Goal: Transaction & Acquisition: Book appointment/travel/reservation

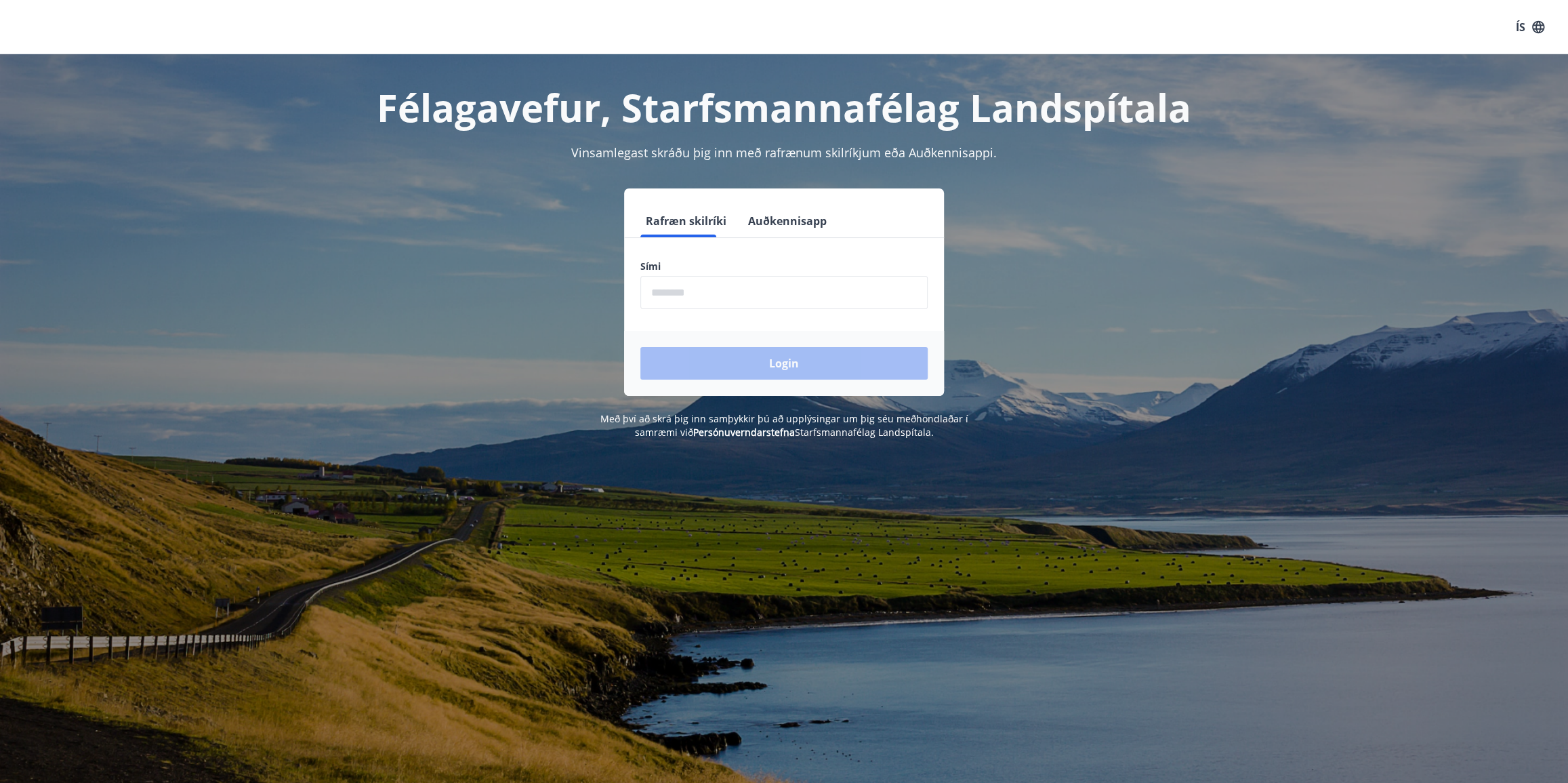
click at [678, 297] on input "phone" at bounding box center [784, 292] width 287 height 33
type input "********"
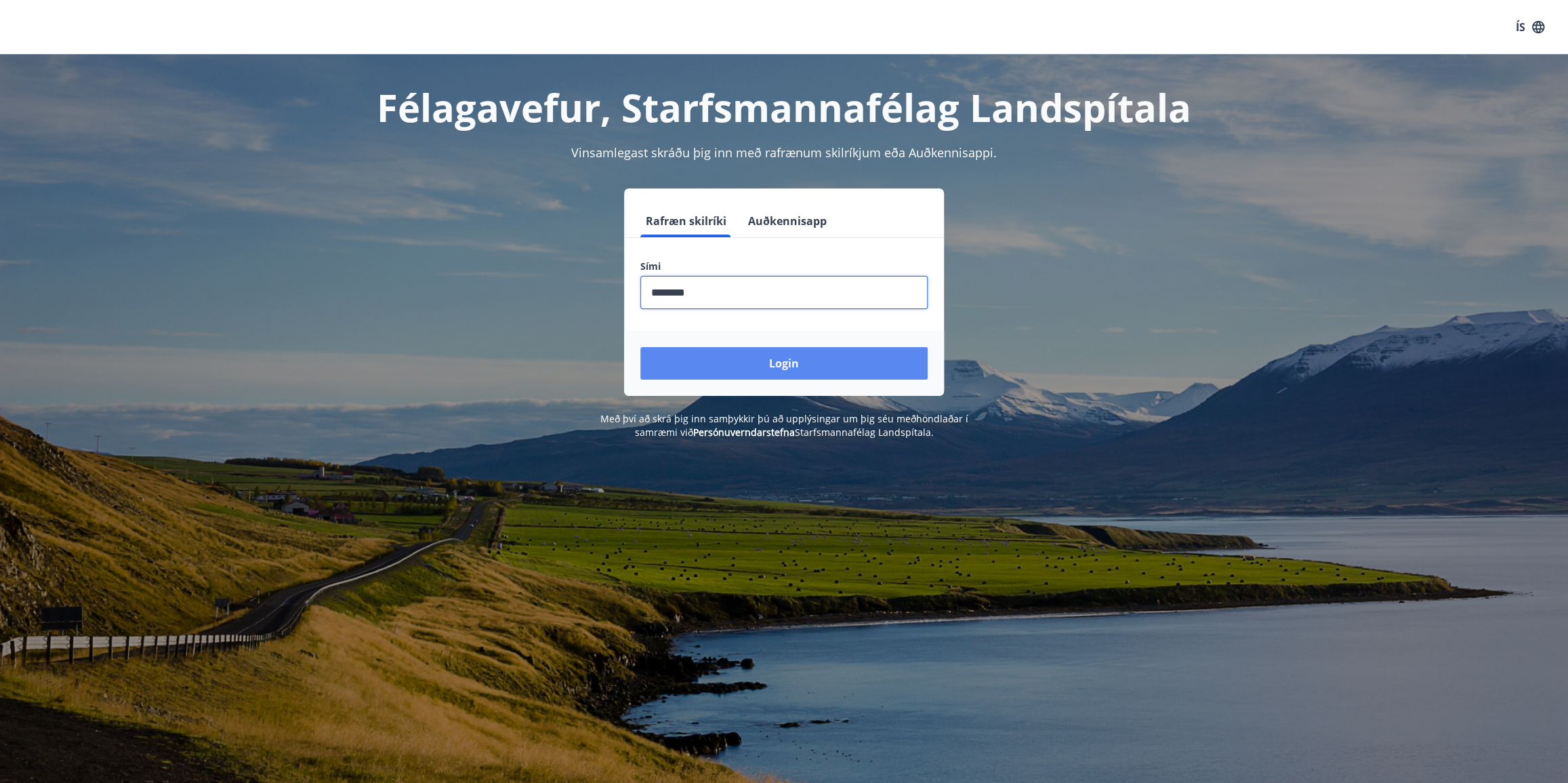
click at [725, 366] on button "Login" at bounding box center [784, 363] width 287 height 32
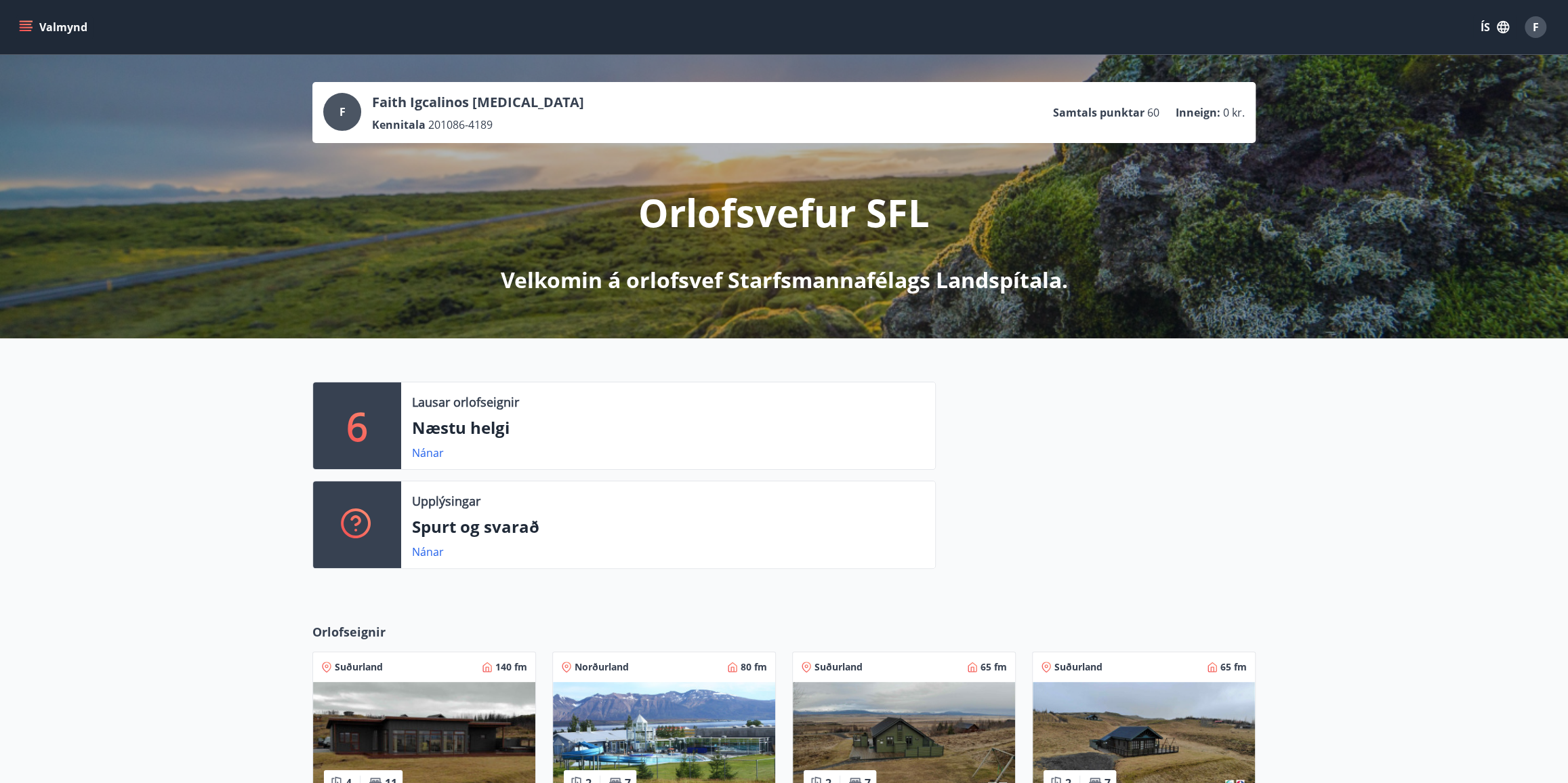
click at [32, 26] on icon "menu" at bounding box center [25, 27] width 13 height 13
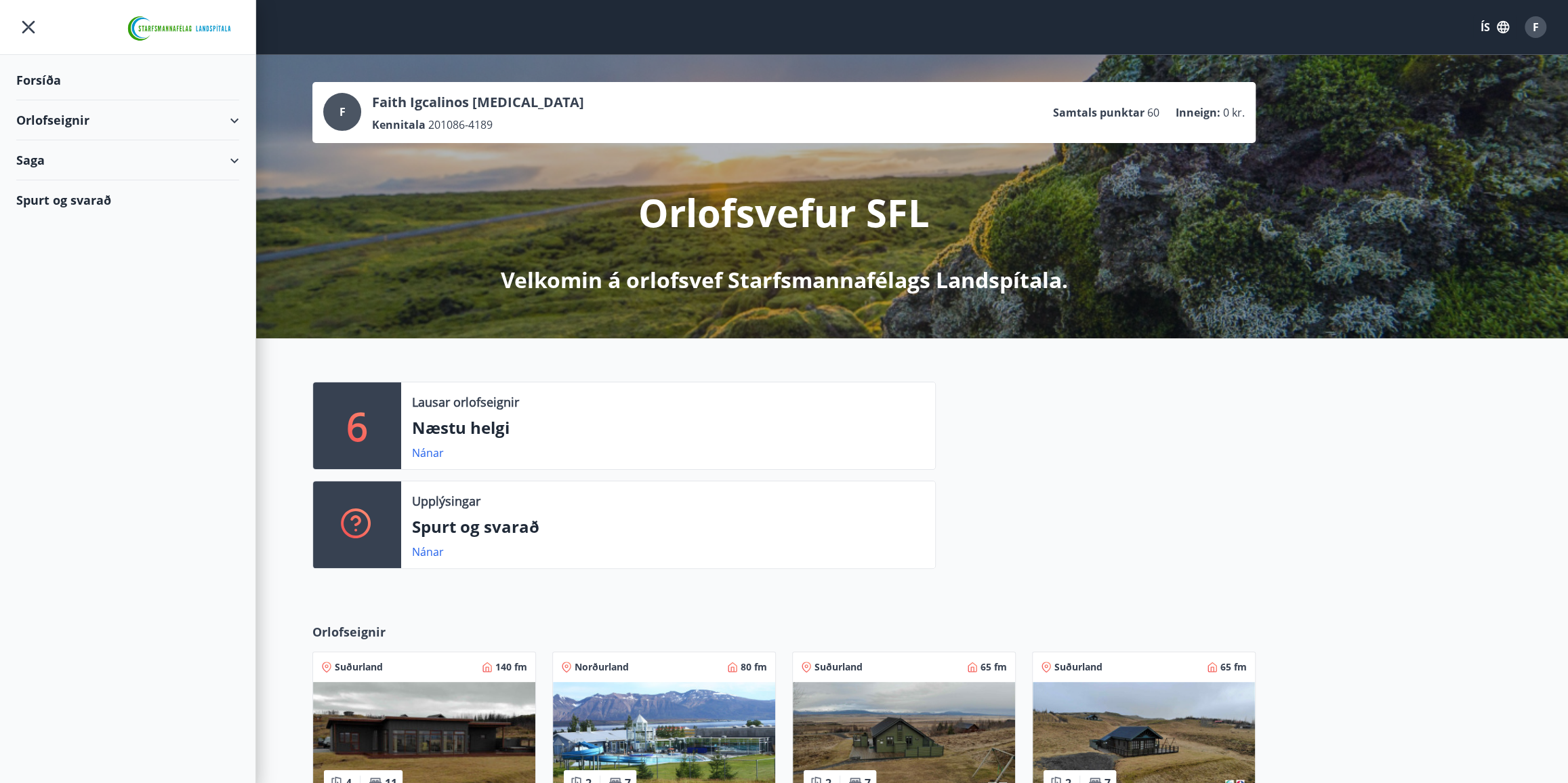
click at [60, 124] on div "Orlofseignir" at bounding box center [128, 120] width 223 height 40
click at [59, 153] on div "Framboð" at bounding box center [127, 155] width 201 height 28
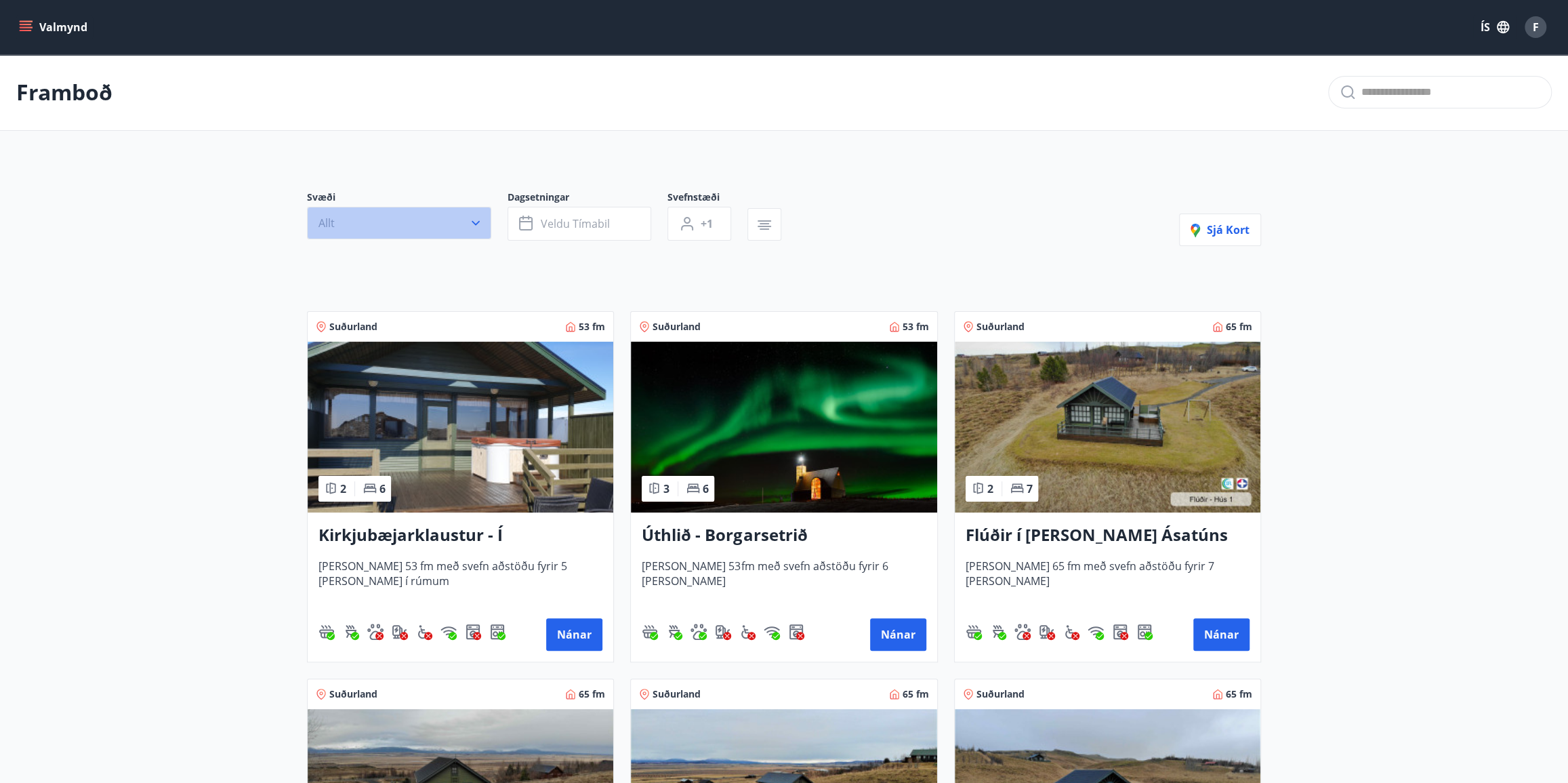
click at [469, 221] on icon "button" at bounding box center [475, 222] width 13 height 13
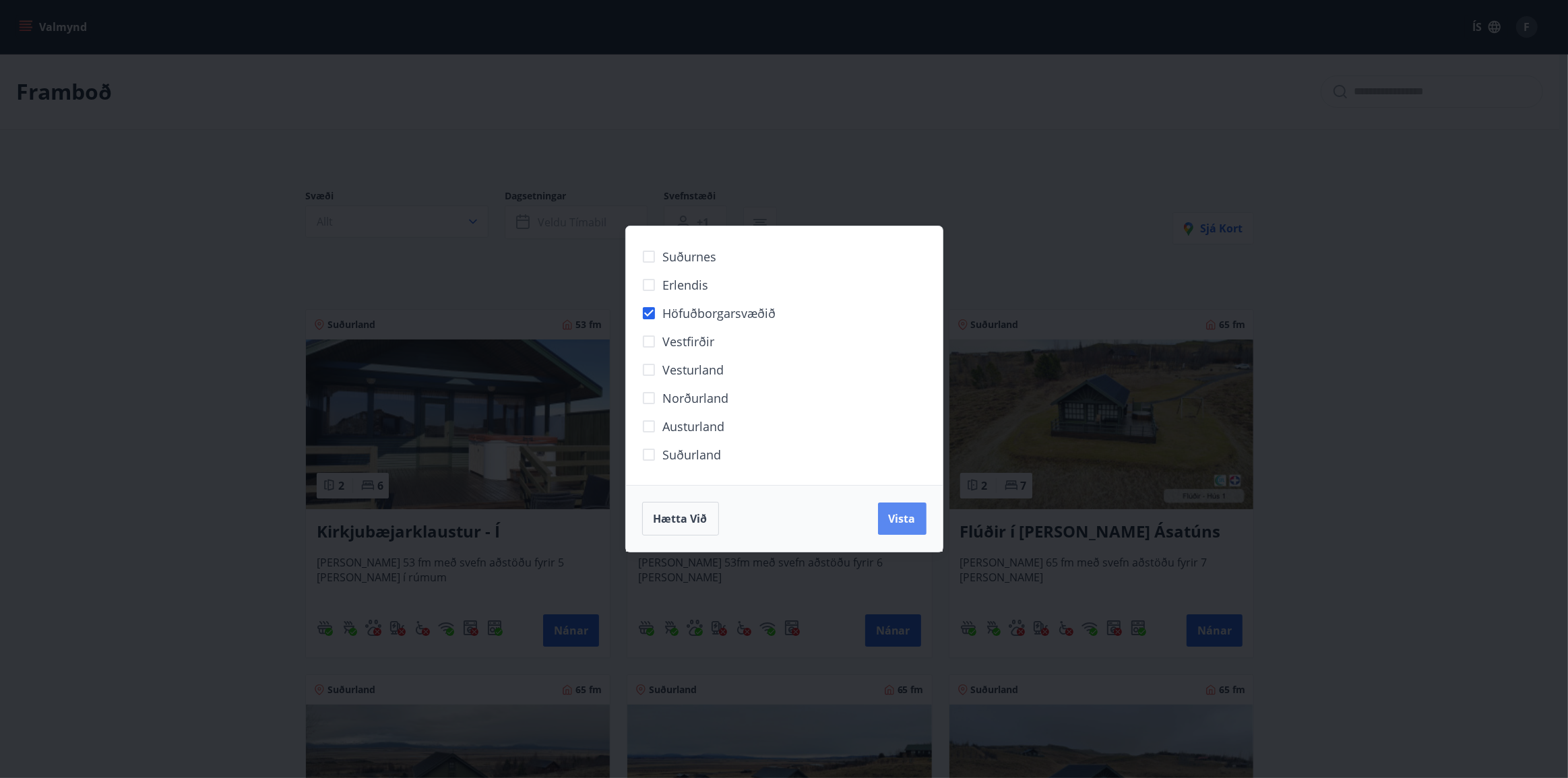
click at [908, 524] on span "Vista" at bounding box center [902, 518] width 27 height 15
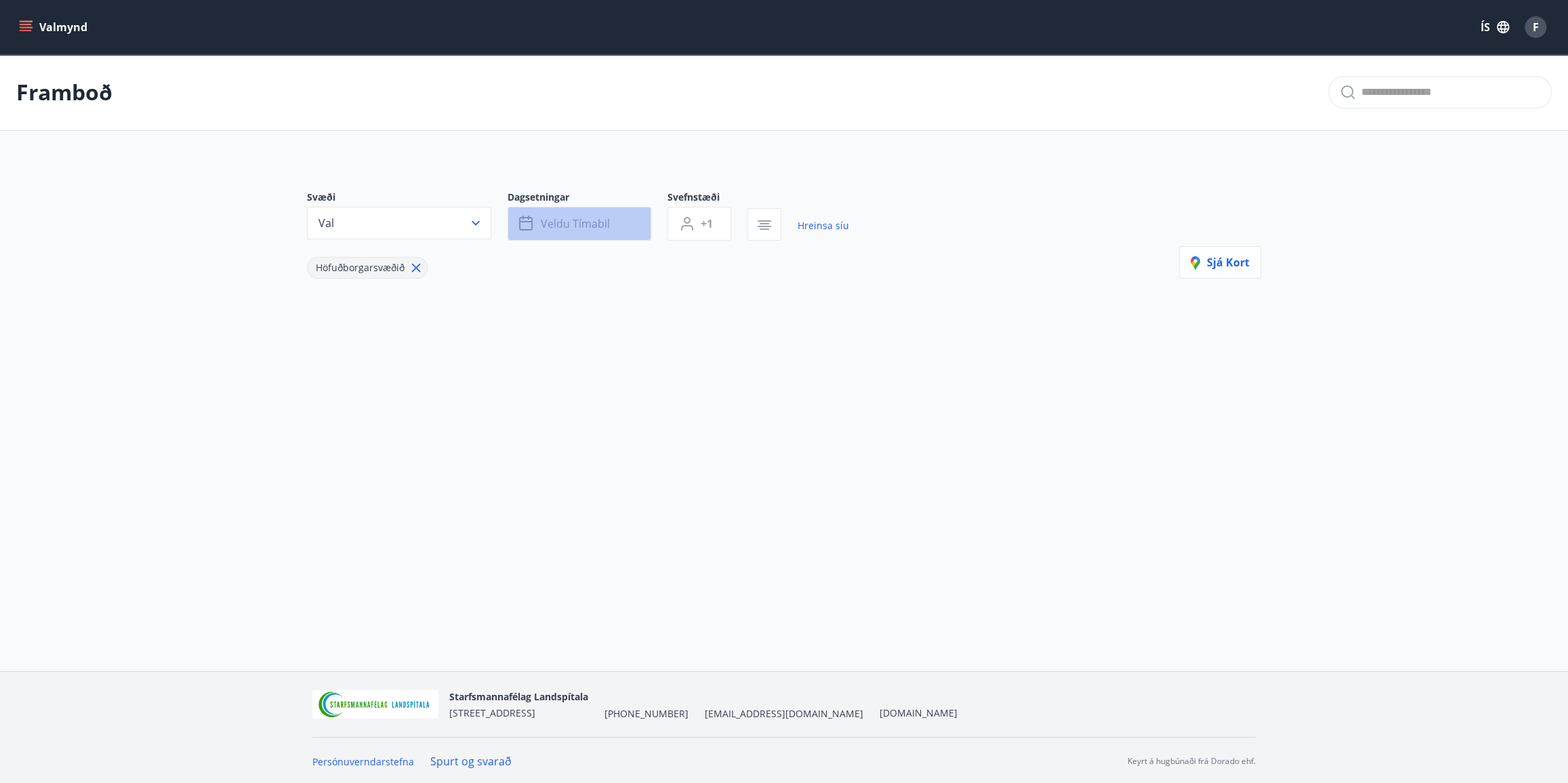
click at [563, 225] on span "Veldu tímabil" at bounding box center [575, 223] width 69 height 15
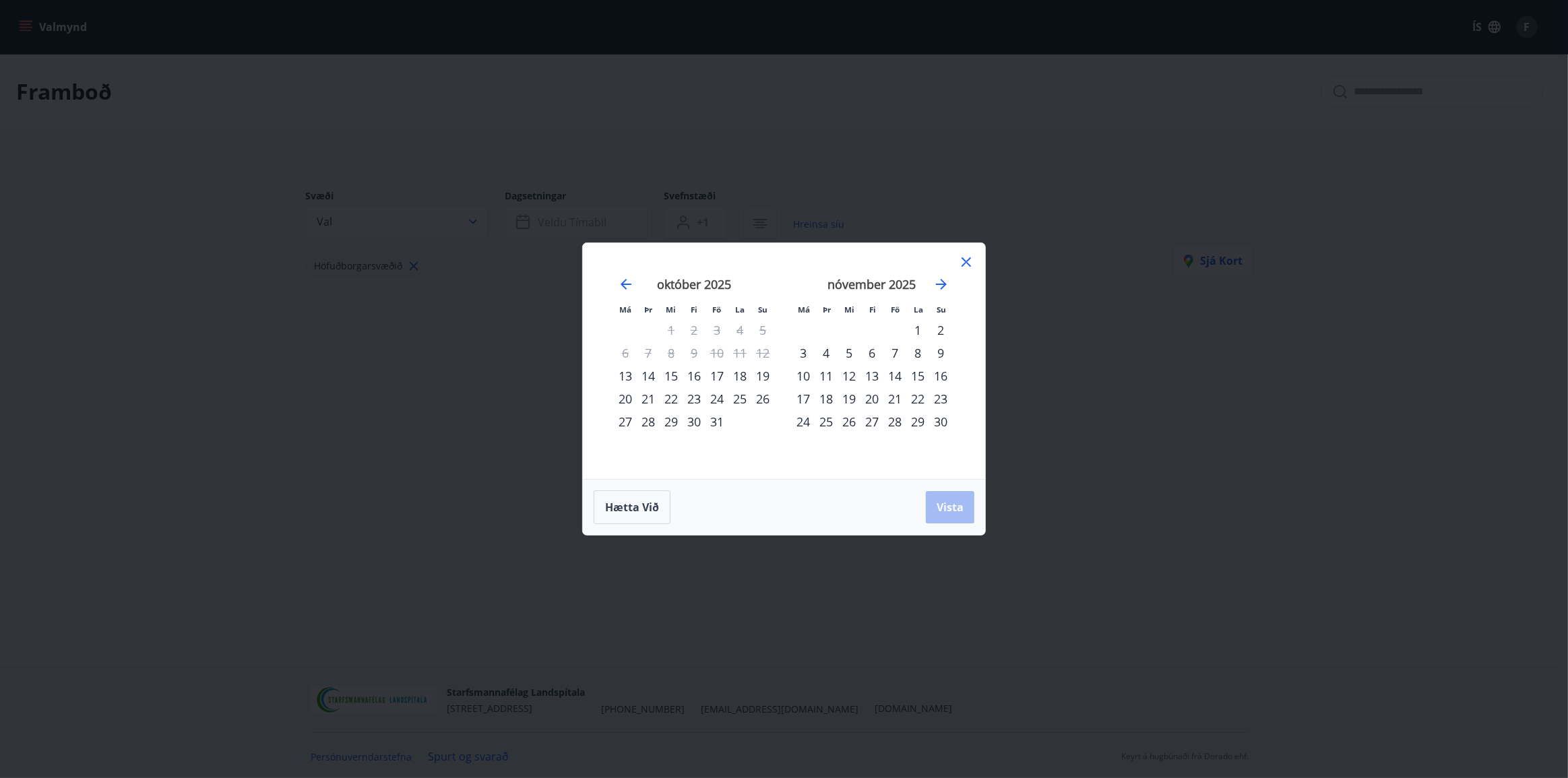
click at [966, 265] on icon at bounding box center [966, 262] width 16 height 16
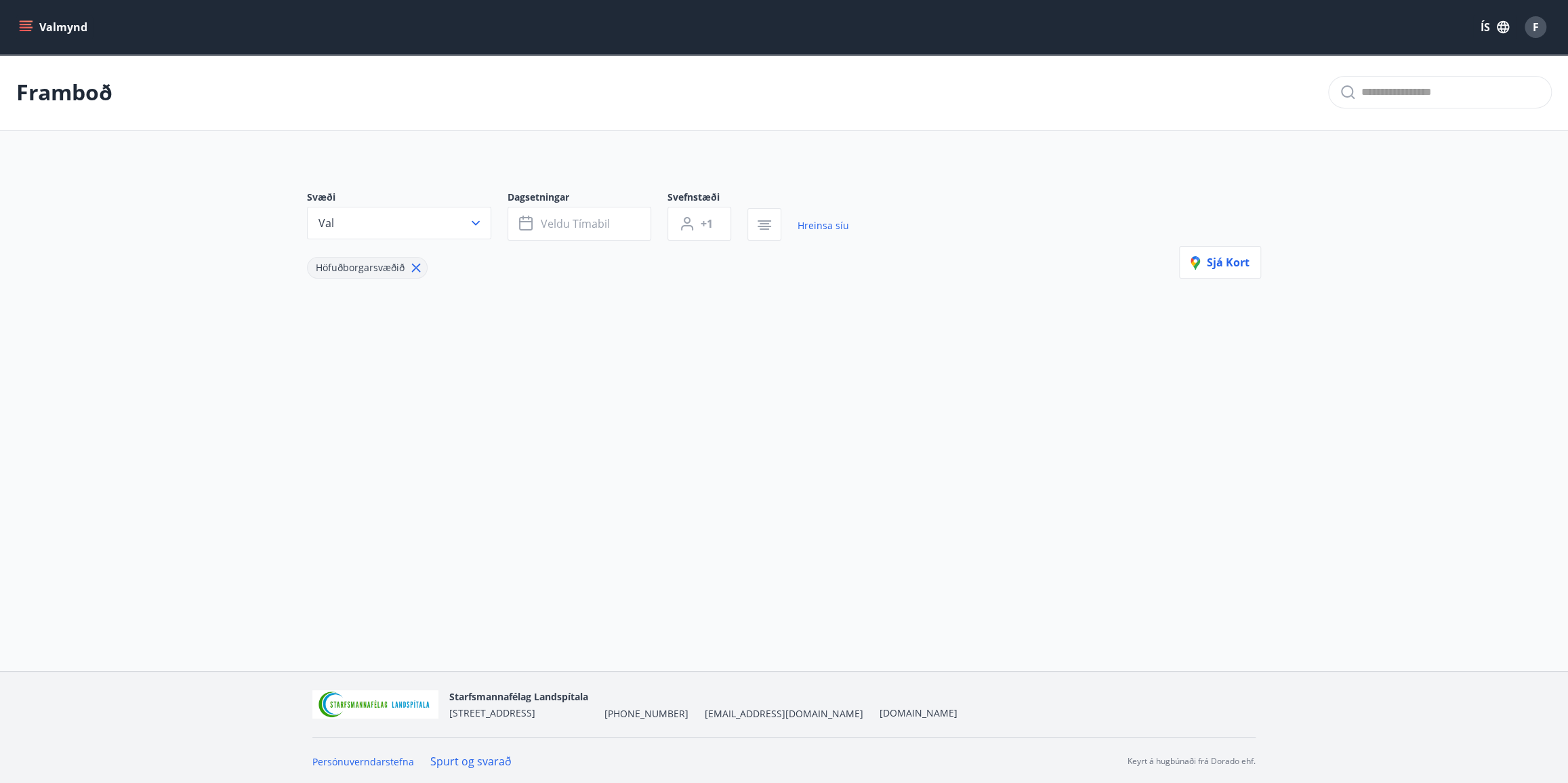
click at [418, 269] on icon at bounding box center [416, 268] width 15 height 15
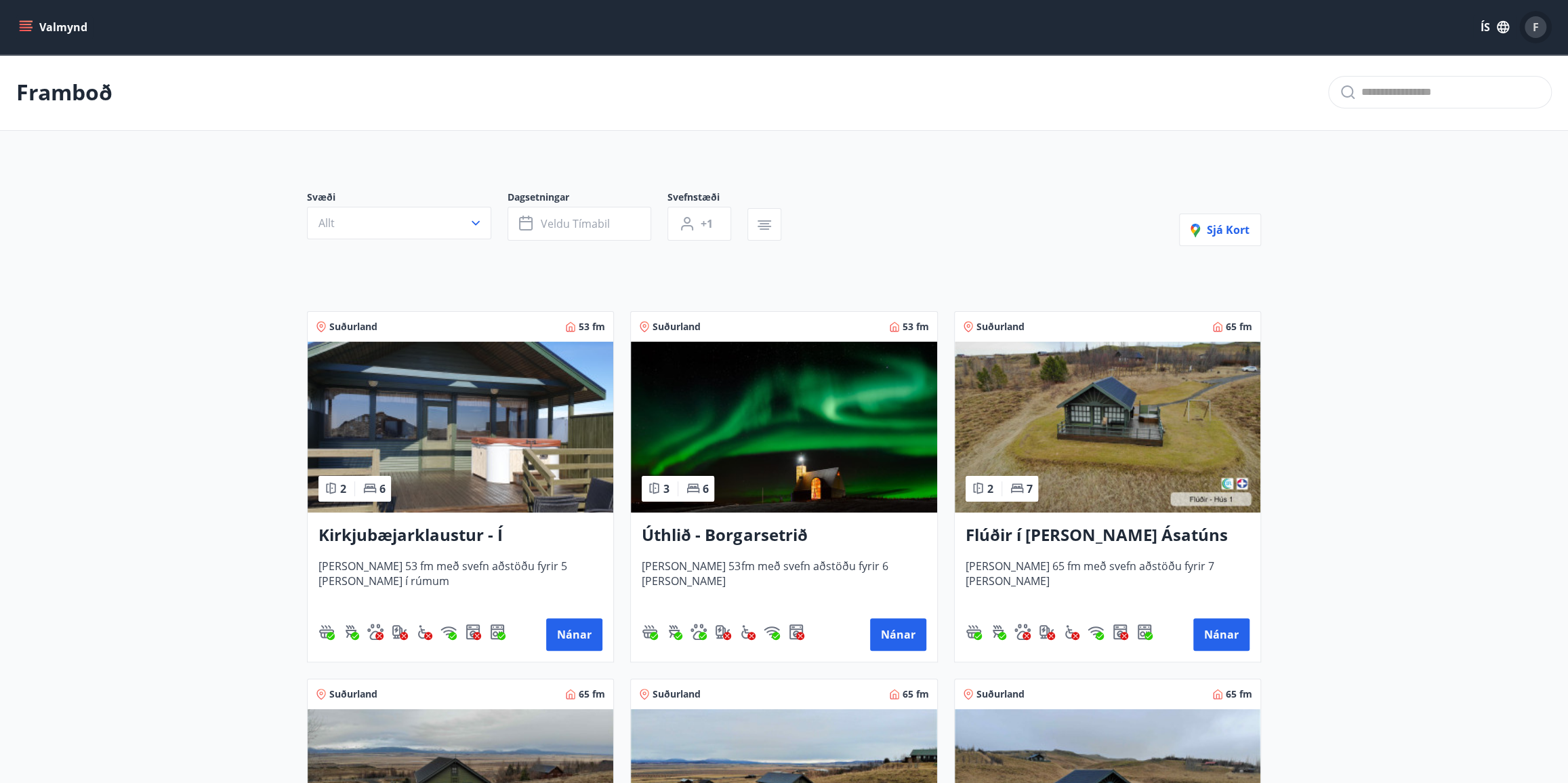
click at [1536, 27] on span "F" at bounding box center [1536, 27] width 6 height 15
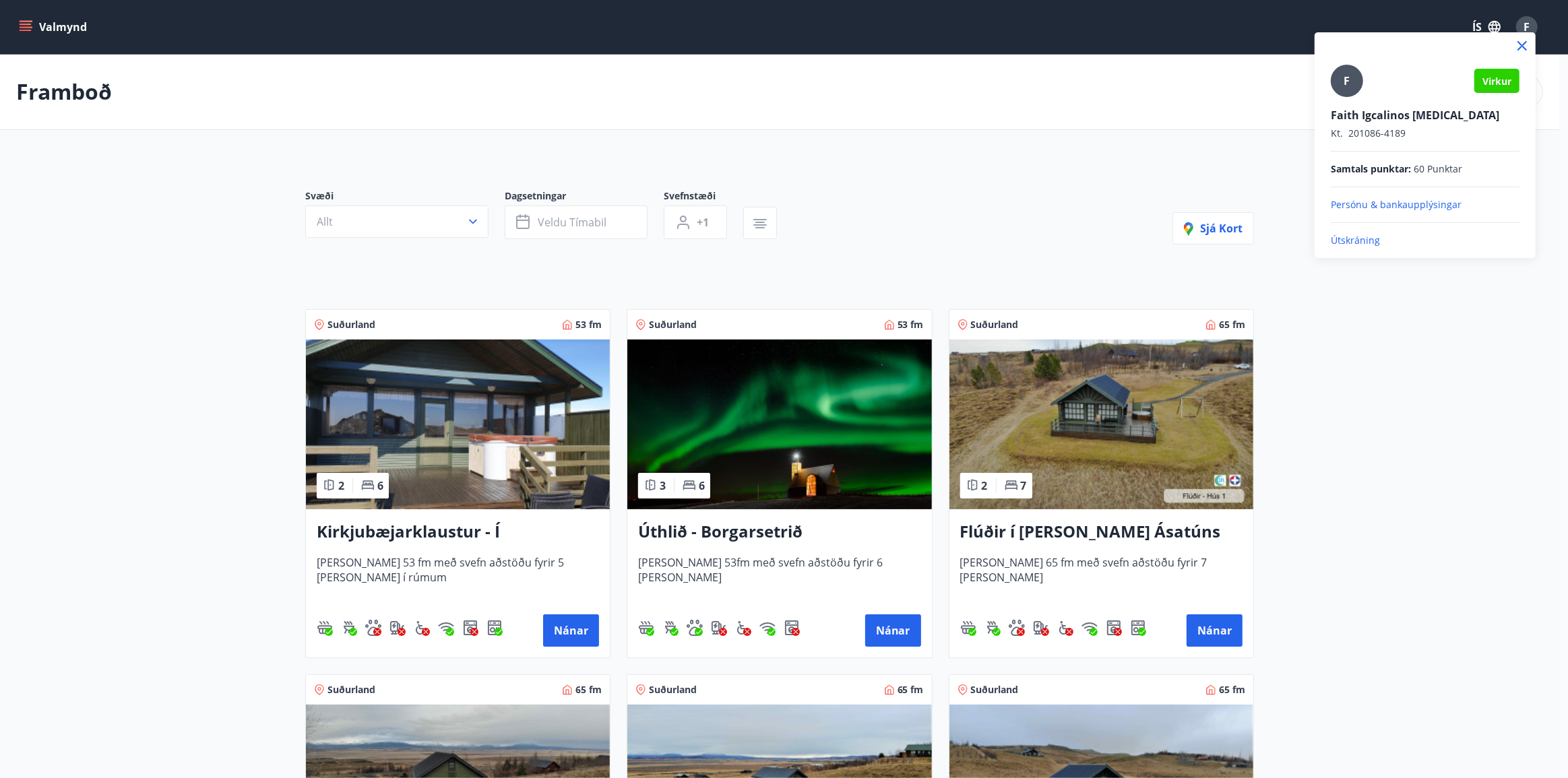
click at [1364, 238] on p "Útskráning" at bounding box center [1425, 240] width 189 height 13
